Goal: Information Seeking & Learning: Check status

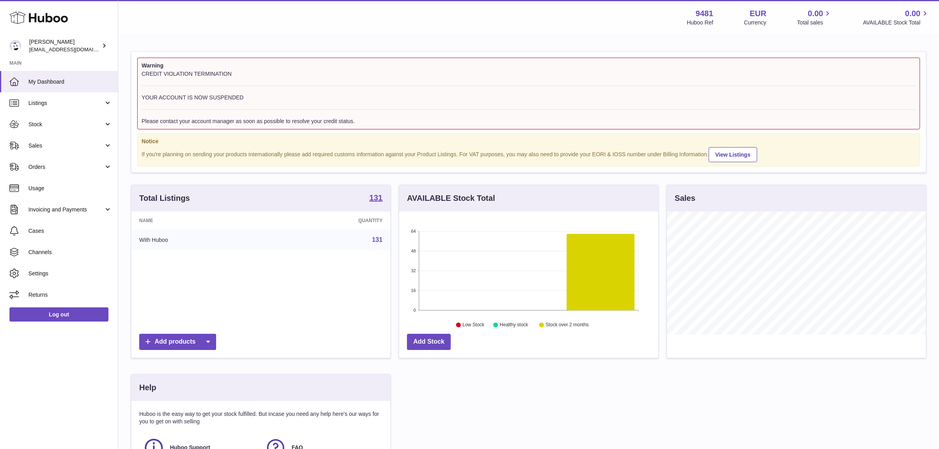
scroll to position [123, 259]
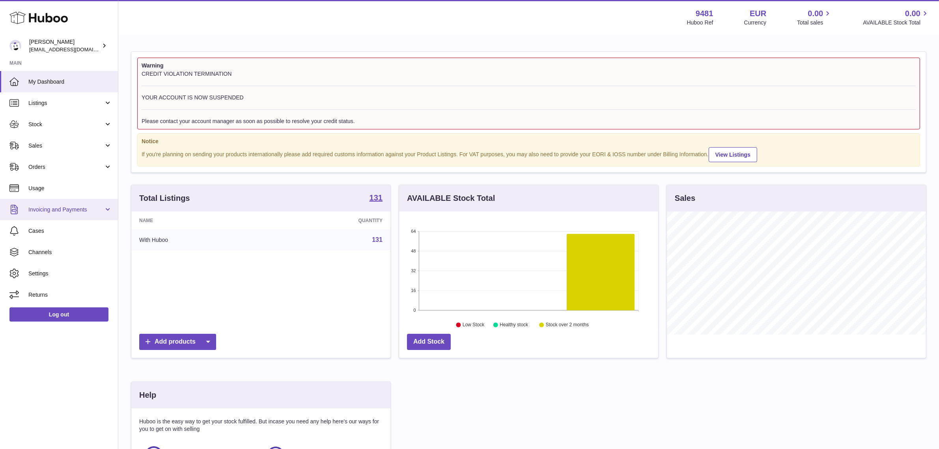
click at [65, 206] on span "Invoicing and Payments" at bounding box center [65, 209] width 75 height 7
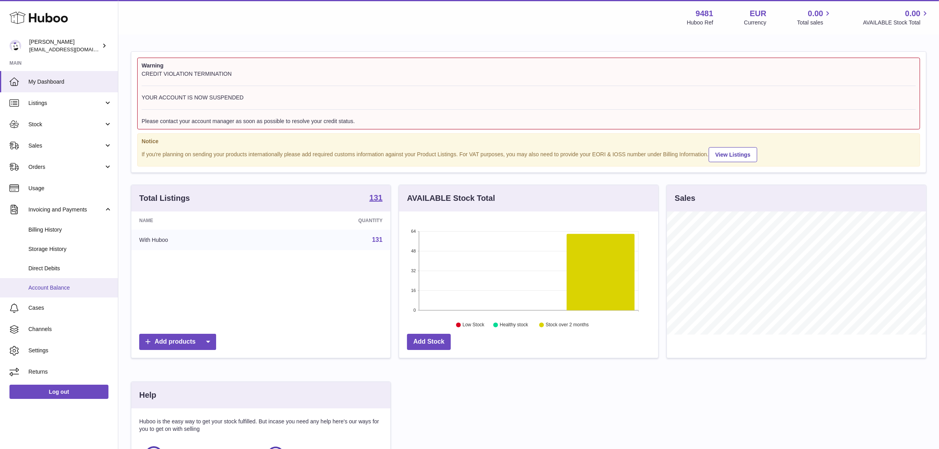
click at [73, 287] on span "Account Balance" at bounding box center [70, 287] width 84 height 7
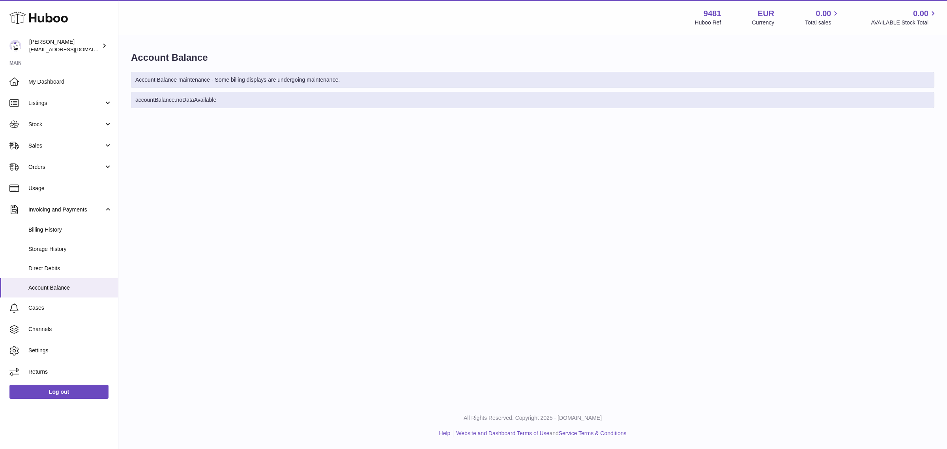
drag, startPoint x: 182, startPoint y: 96, endPoint x: 238, endPoint y: 98, distance: 56.1
click at [237, 98] on div "accountBalance.noDataAvailable" at bounding box center [532, 100] width 803 height 16
click at [237, 147] on div "Menu Huboo 9481 Huboo Ref EUR Currency 0.00 Total sales 0.00 AVAILABLE Stock To…" at bounding box center [532, 201] width 828 height 402
click at [63, 226] on span "Billing History" at bounding box center [70, 229] width 84 height 7
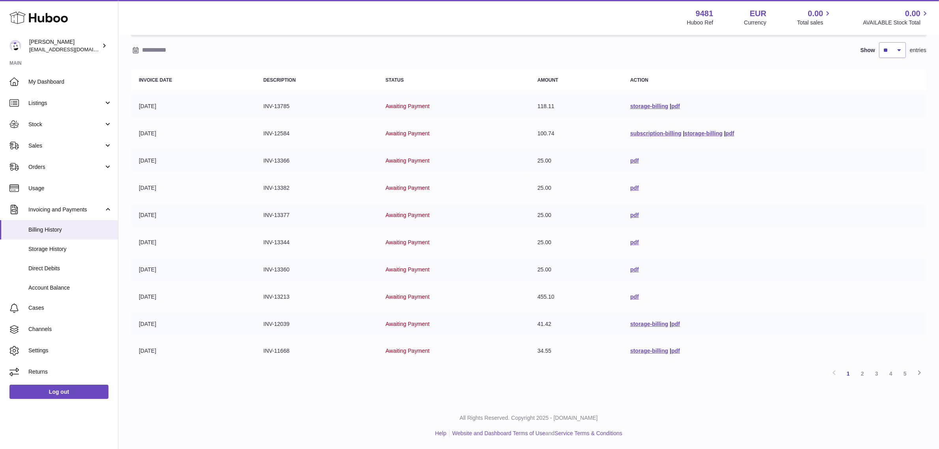
scroll to position [64, 0]
click at [910, 378] on link "5" at bounding box center [905, 373] width 14 height 14
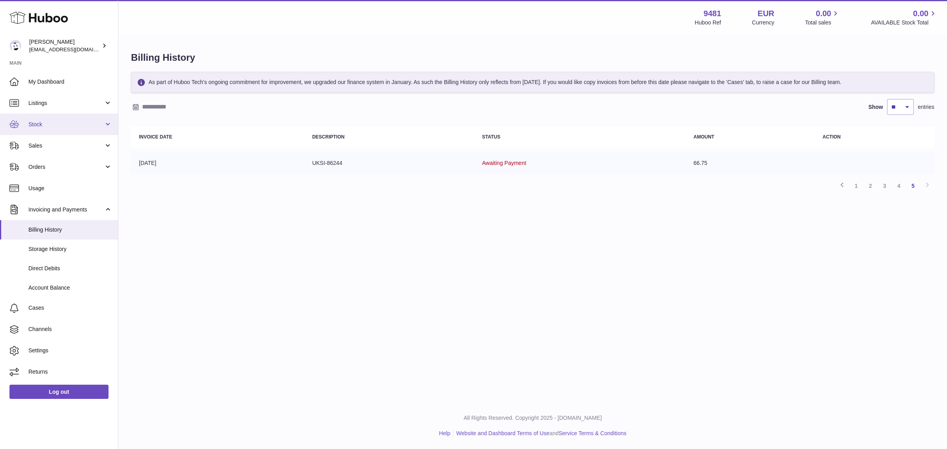
click at [53, 121] on span "Stock" at bounding box center [65, 124] width 75 height 7
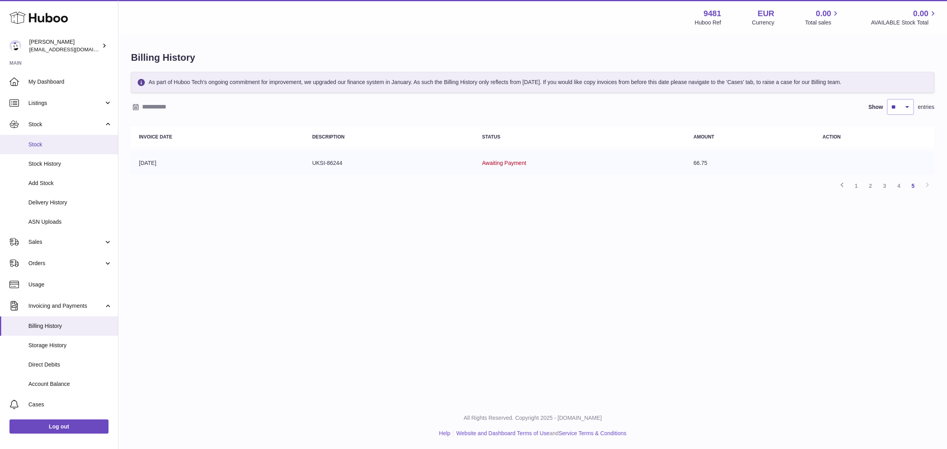
click at [57, 146] on span "Stock" at bounding box center [70, 144] width 84 height 7
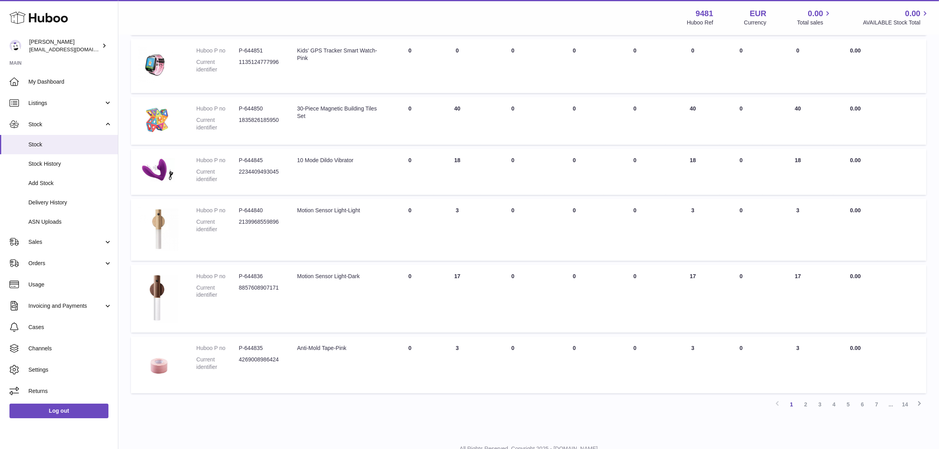
scroll to position [377, 0]
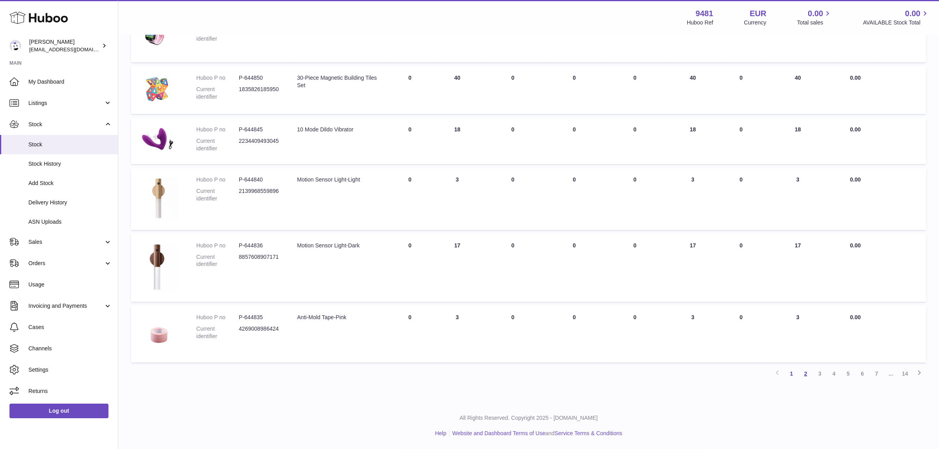
click at [808, 378] on link "2" at bounding box center [806, 373] width 14 height 14
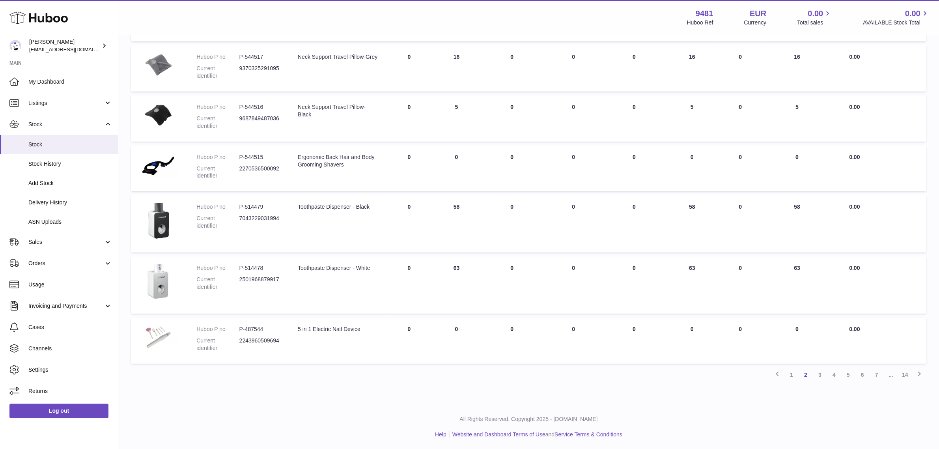
scroll to position [335, 0]
click at [823, 380] on link "3" at bounding box center [820, 374] width 14 height 14
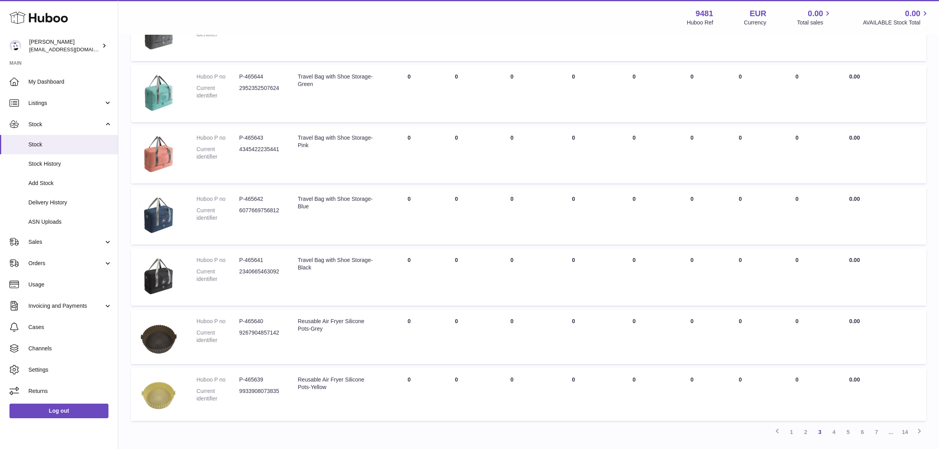
scroll to position [400, 0]
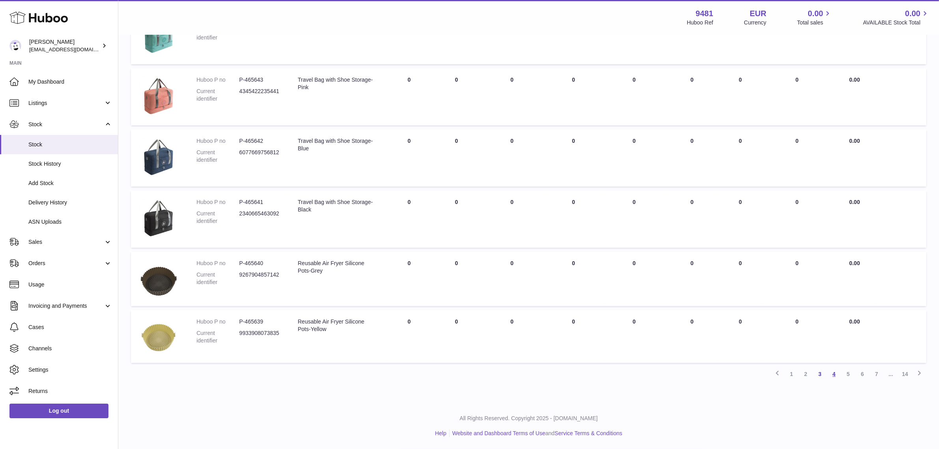
click at [834, 377] on link "4" at bounding box center [834, 374] width 14 height 14
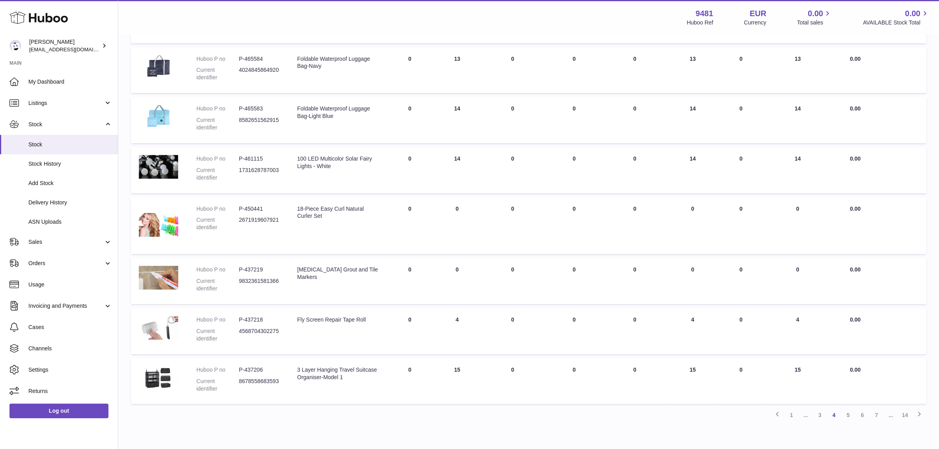
scroll to position [282, 0]
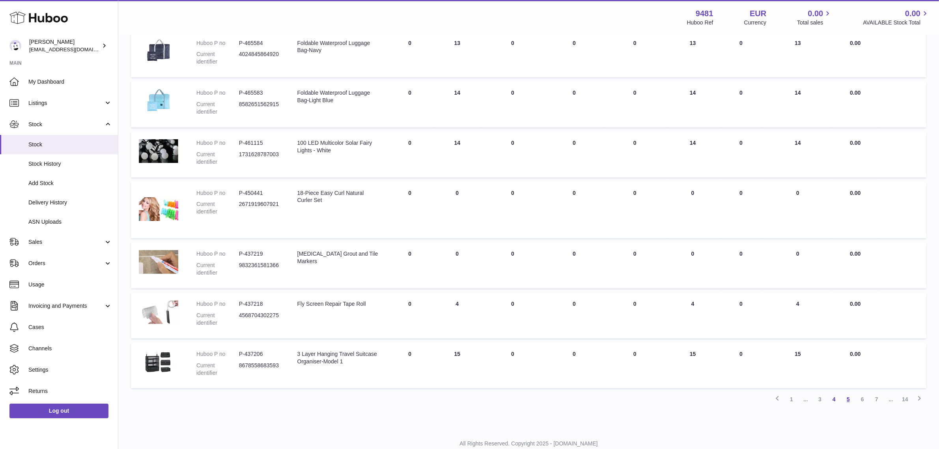
click at [849, 398] on link "5" at bounding box center [848, 399] width 14 height 14
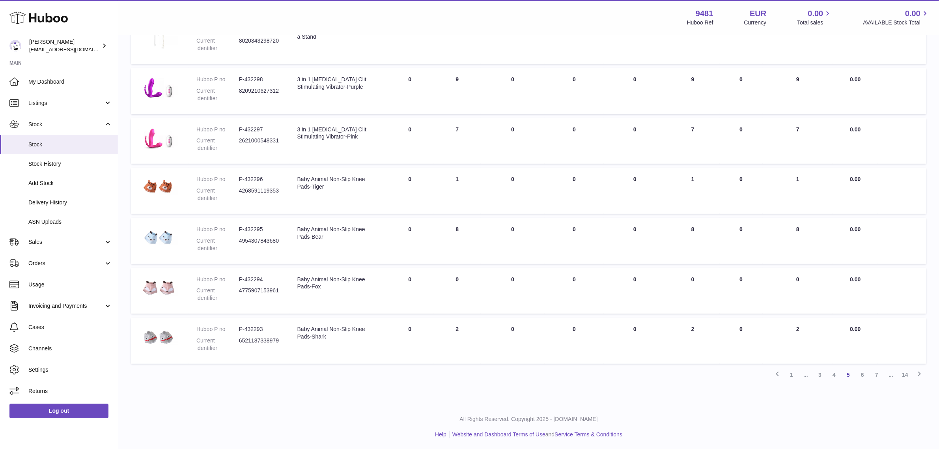
scroll to position [290, 0]
click at [864, 377] on link "6" at bounding box center [863, 374] width 14 height 14
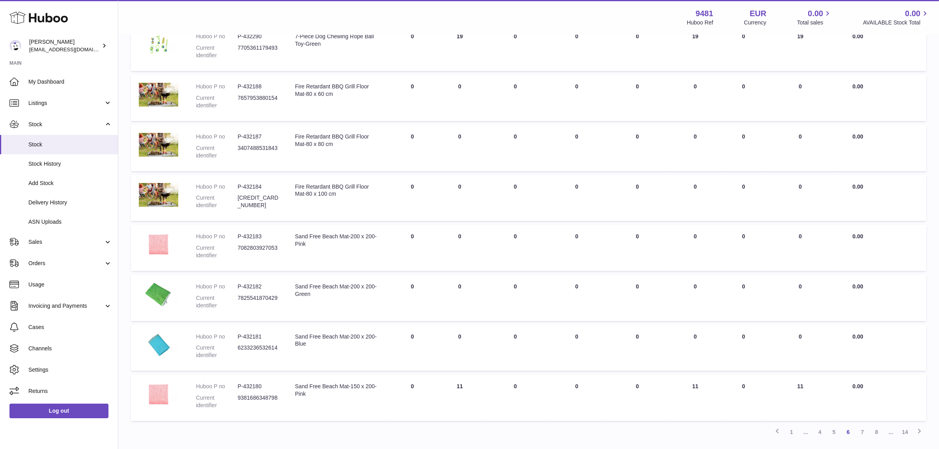
scroll to position [233, 0]
click at [862, 430] on link "7" at bounding box center [863, 431] width 14 height 14
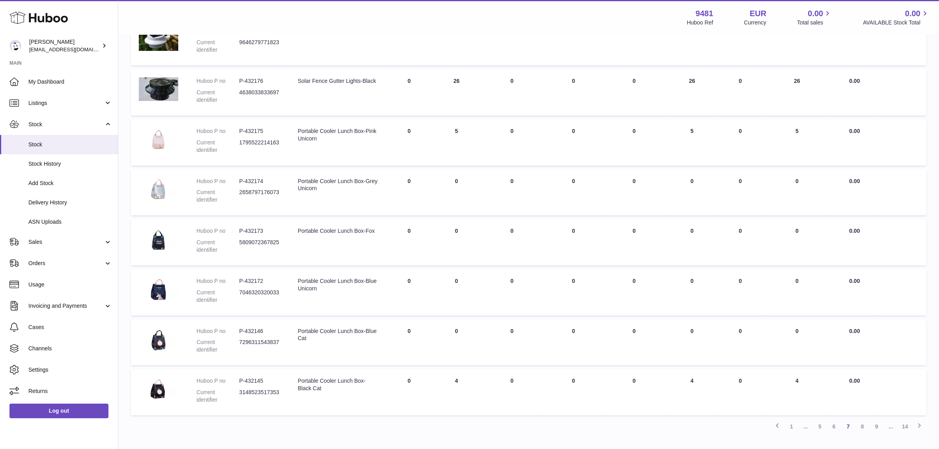
scroll to position [290, 0]
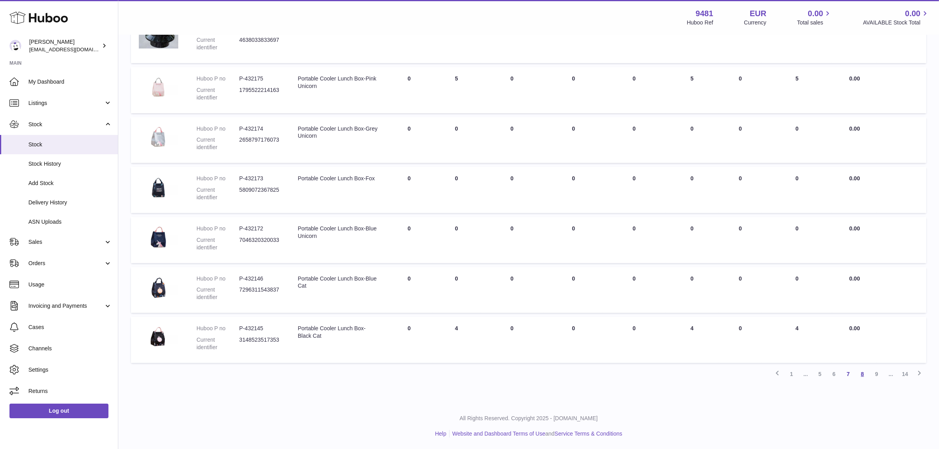
click at [862, 378] on link "8" at bounding box center [863, 374] width 14 height 14
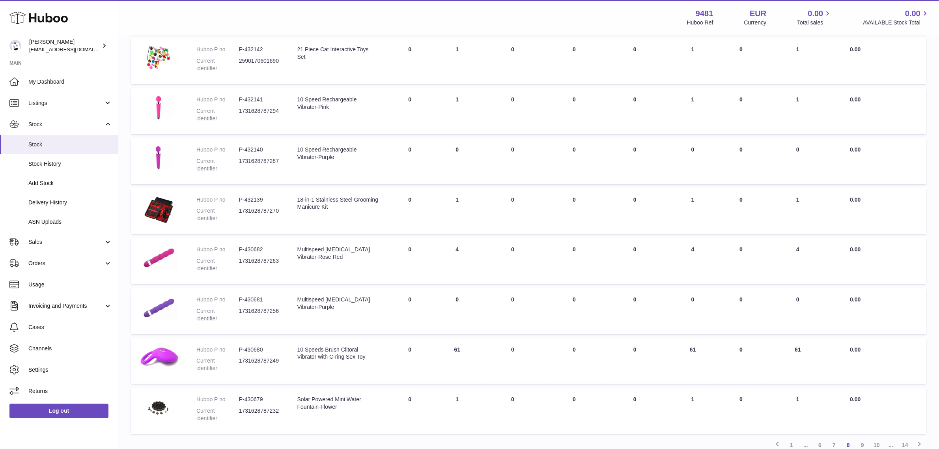
scroll to position [233, 0]
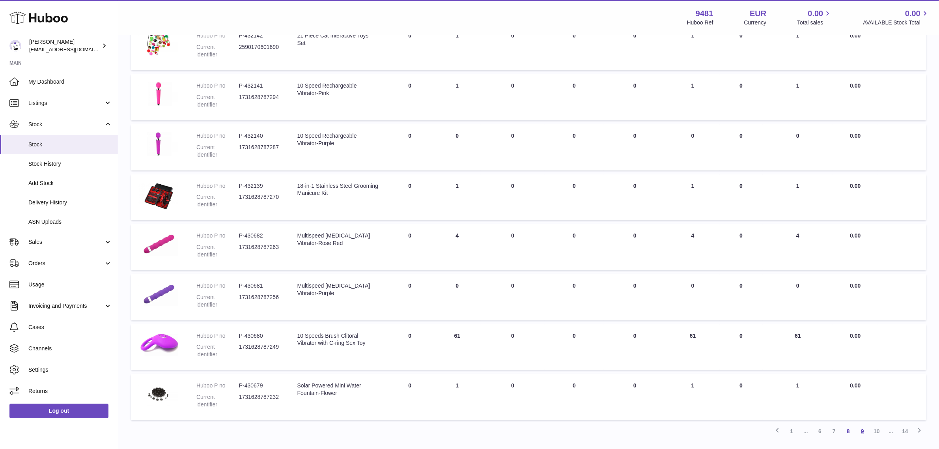
click at [866, 433] on link "9" at bounding box center [863, 431] width 14 height 14
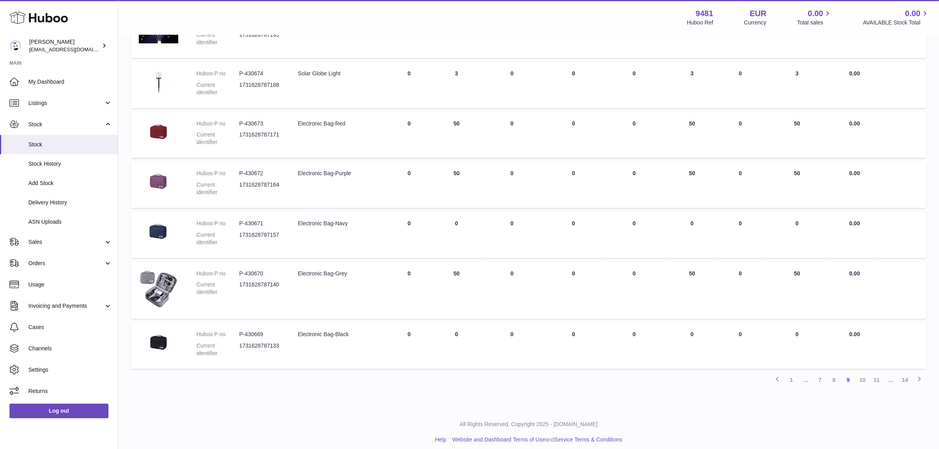
scroll to position [301, 0]
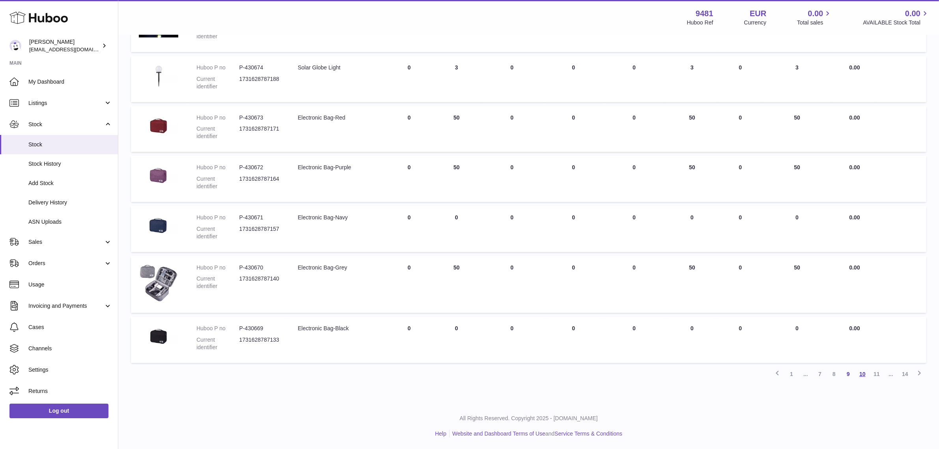
click at [864, 375] on link "10" at bounding box center [863, 374] width 14 height 14
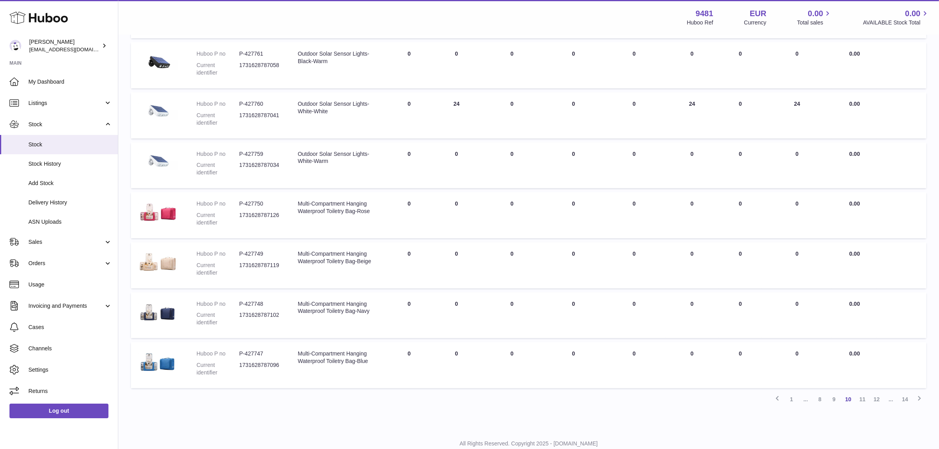
scroll to position [282, 0]
